Goal: Transaction & Acquisition: Purchase product/service

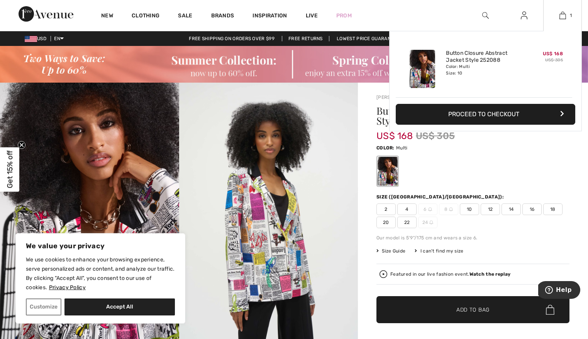
click at [488, 122] on button "Proceed to Checkout" at bounding box center [486, 114] width 180 height 21
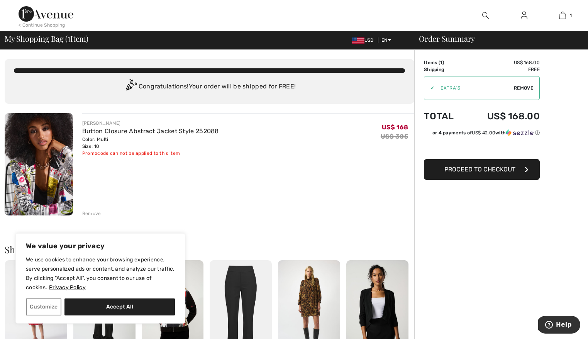
click at [480, 173] on span "Proceed to Checkout" at bounding box center [480, 169] width 71 height 7
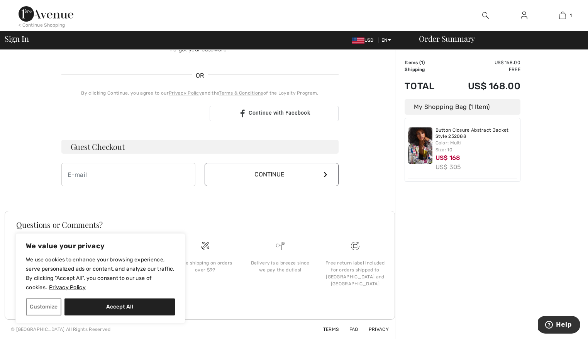
scroll to position [215, 0]
click at [107, 163] on input "email" at bounding box center [128, 174] width 134 height 23
type input "lindamkgoode@gmail.com"
click at [256, 163] on button "Continue" at bounding box center [272, 174] width 134 height 23
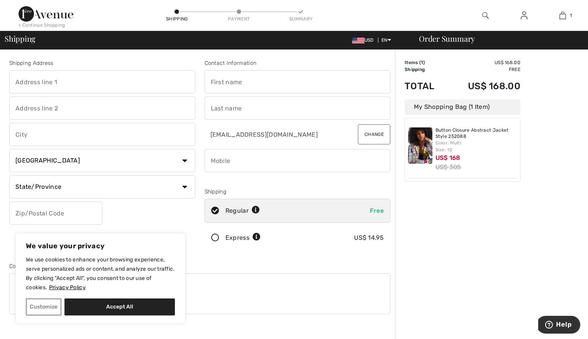
click at [101, 87] on input "text" at bounding box center [102, 81] width 186 height 23
type input "[STREET_ADDRESS][PERSON_NAME]"
type input "107"
type input "Plainfield"
click at [182, 166] on select "Country Canada United States Afghanistan Aland Islands Albania Algeria American…" at bounding box center [102, 160] width 186 height 23
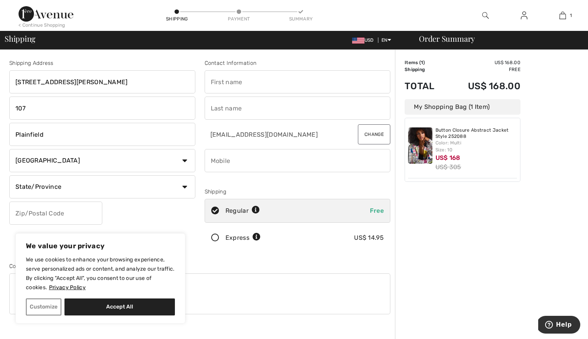
select select "US"
click at [12, 155] on select "Country Canada United States Afghanistan Aland Islands Albania Algeria American…" at bounding box center [102, 160] width 186 height 23
click at [187, 193] on select "State/Province Alabama Alaska American Samoa Arizona Arkansas California Colora…" at bounding box center [102, 186] width 186 height 23
select select "IL"
click at [12, 182] on select "State/Province Alabama Alaska American Samoa Arizona Arkansas California Colora…" at bounding box center [102, 186] width 186 height 23
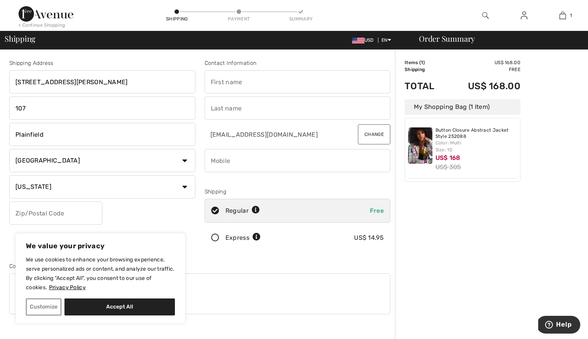
click at [64, 221] on input "text" at bounding box center [55, 213] width 93 height 23
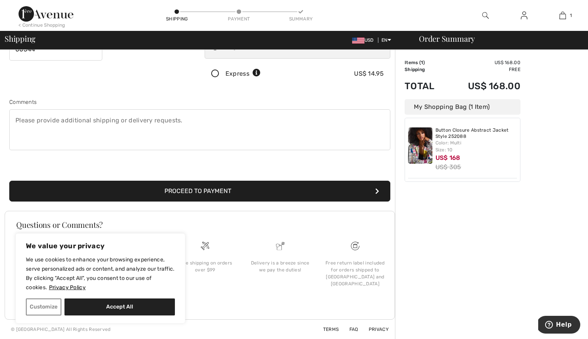
scroll to position [166, 0]
type input "60544"
click at [224, 196] on button "Proceed to Payment" at bounding box center [199, 191] width 381 height 21
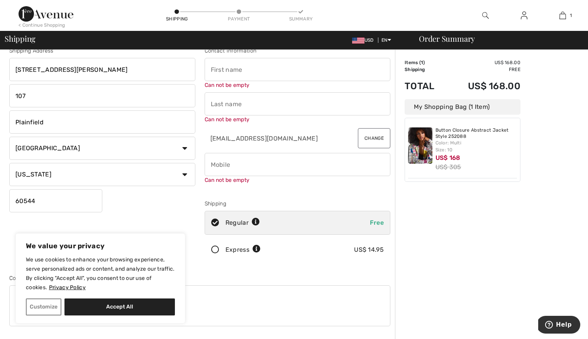
scroll to position [0, 0]
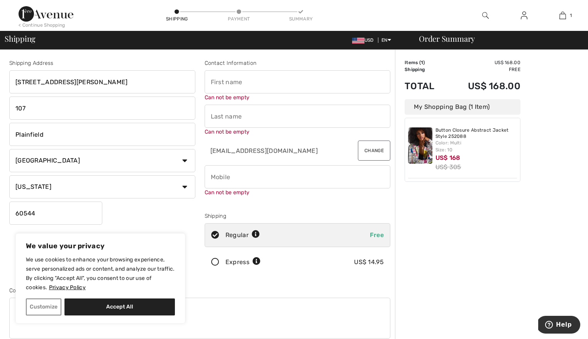
click at [242, 85] on input "text" at bounding box center [298, 81] width 186 height 23
type input "Linda"
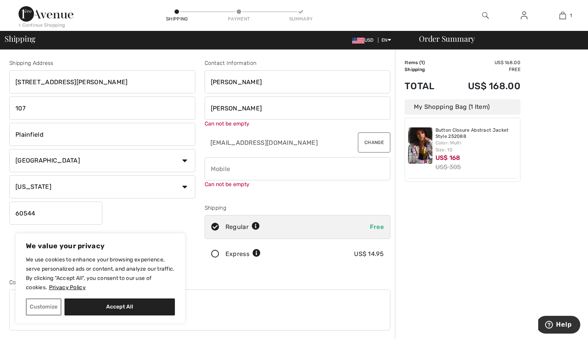
type input "Goode"
click at [306, 134] on div "Contact Information Linda Goode Can not be empty lindamkgoode@gmail.com Change …" at bounding box center [297, 164] width 195 height 210
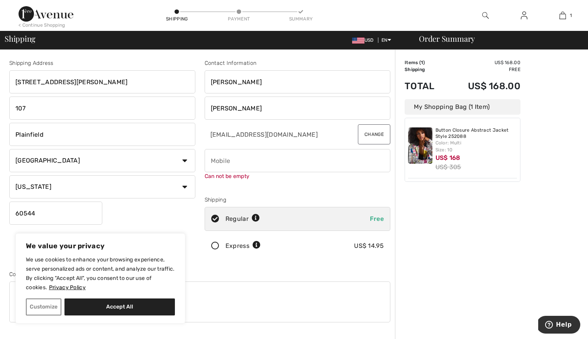
click at [247, 168] on input "phone" at bounding box center [298, 160] width 186 height 23
type input "8157919749"
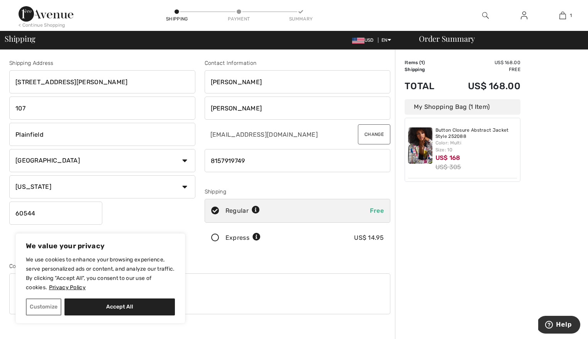
click at [260, 190] on div "Contact Information Linda Goode lindamkgoode@gmail.com Change Shipping Regular …" at bounding box center [297, 156] width 195 height 194
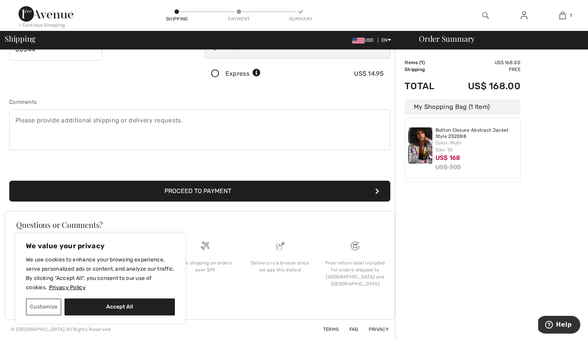
scroll to position [204, 0]
click at [192, 181] on button "Proceed to Payment" at bounding box center [199, 191] width 381 height 21
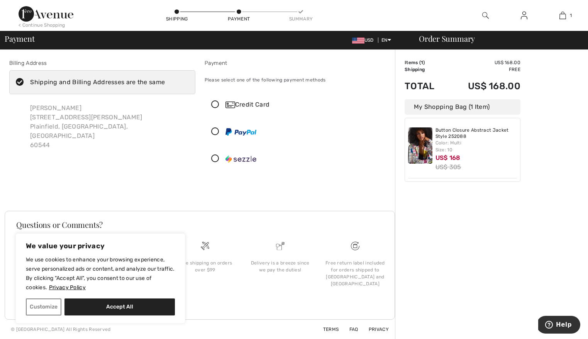
click at [219, 109] on icon at bounding box center [215, 105] width 20 height 8
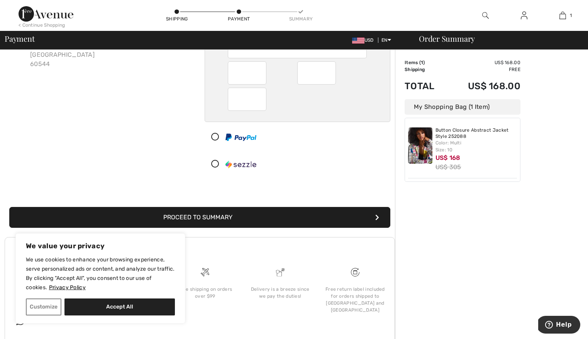
scroll to position [146, 0]
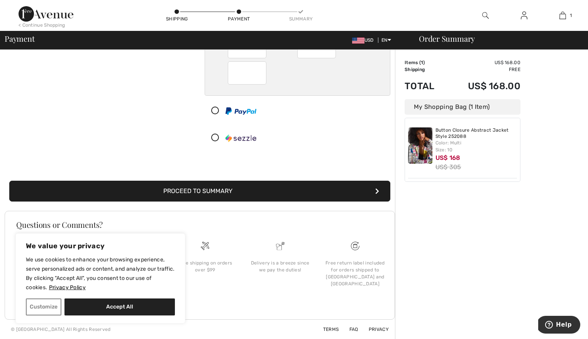
drag, startPoint x: 202, startPoint y: 173, endPoint x: 210, endPoint y: 173, distance: 8.1
click at [202, 181] on button "Proceed to Summary" at bounding box center [199, 191] width 381 height 21
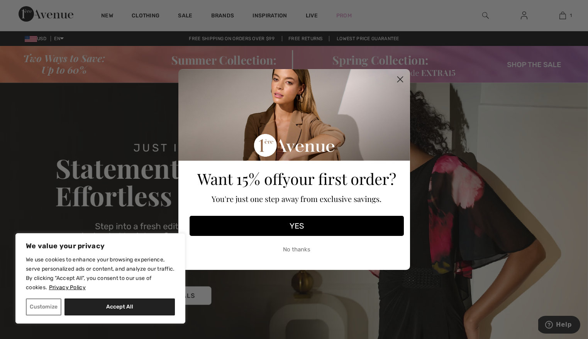
drag, startPoint x: 401, startPoint y: 76, endPoint x: 421, endPoint y: 75, distance: 19.3
click at [401, 76] on circle "Close dialog" at bounding box center [400, 79] width 13 height 13
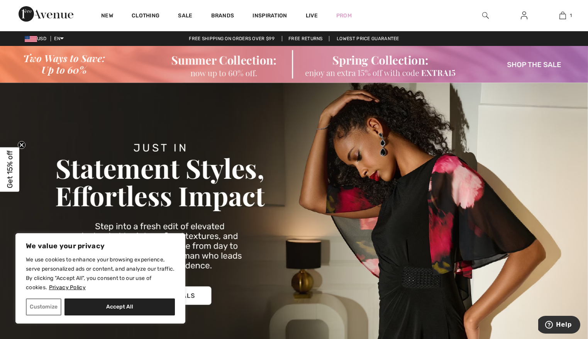
scroll to position [0, 0]
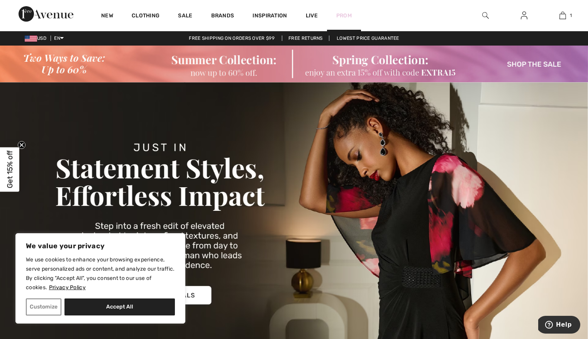
click at [352, 13] on link "Prom" at bounding box center [343, 16] width 15 height 8
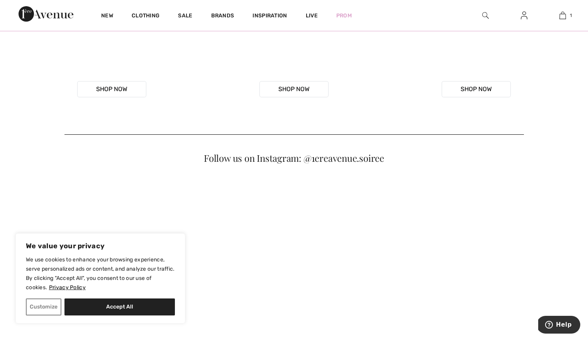
scroll to position [348, 0]
click at [481, 99] on button "Shop Now" at bounding box center [476, 91] width 69 height 16
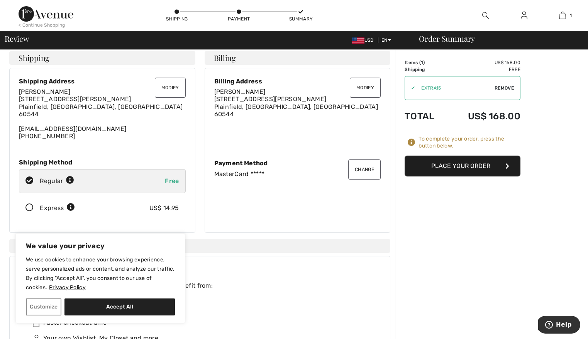
scroll to position [2, 0]
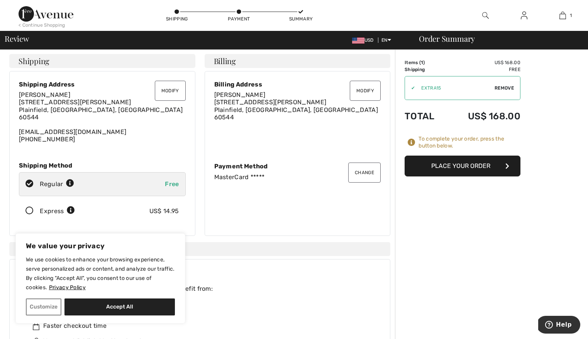
click at [474, 177] on button "Place Your Order" at bounding box center [463, 166] width 116 height 21
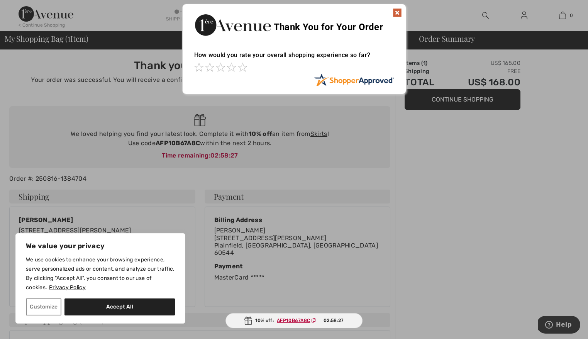
click at [397, 9] on img at bounding box center [397, 12] width 9 height 9
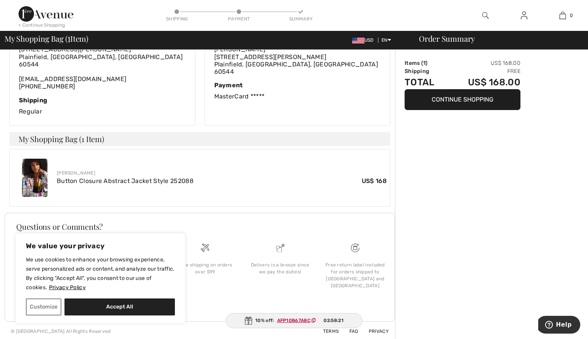
scroll to position [235, 0]
